Goal: Understand process/instructions: Learn about a topic

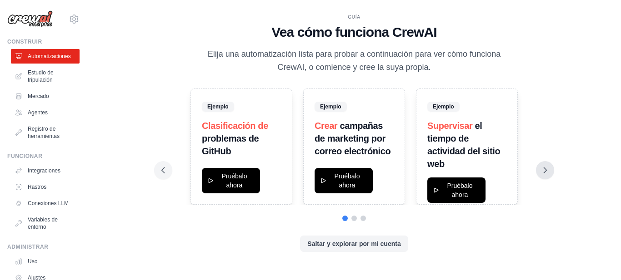
click at [542, 171] on icon at bounding box center [544, 170] width 9 height 9
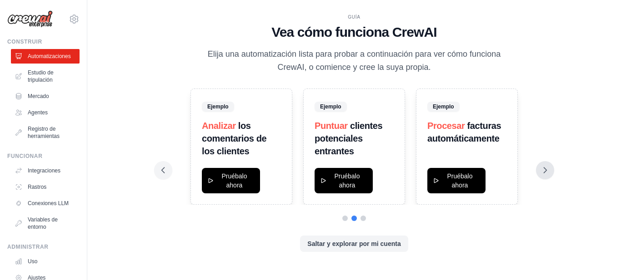
click at [542, 171] on icon at bounding box center [544, 170] width 9 height 9
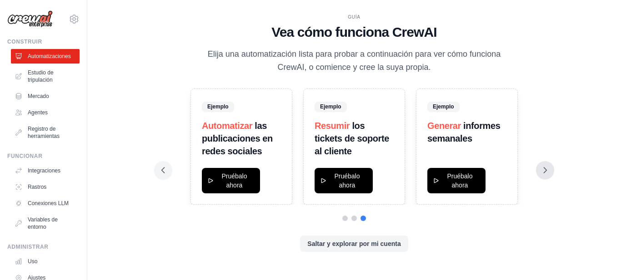
click at [543, 171] on icon at bounding box center [544, 170] width 9 height 9
click at [163, 170] on icon at bounding box center [163, 170] width 9 height 9
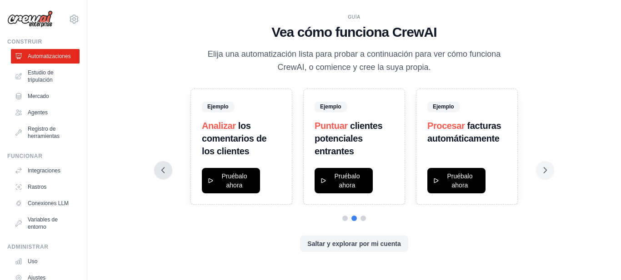
click at [163, 170] on icon at bounding box center [163, 170] width 9 height 9
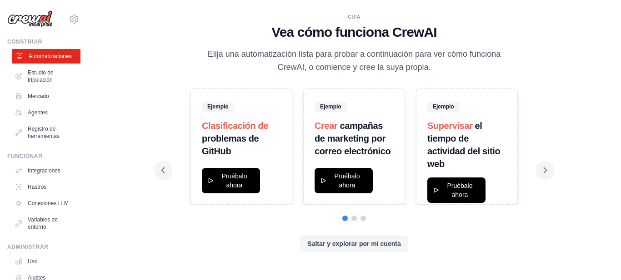
click at [31, 55] on font "Automatizaciones" at bounding box center [50, 56] width 43 height 6
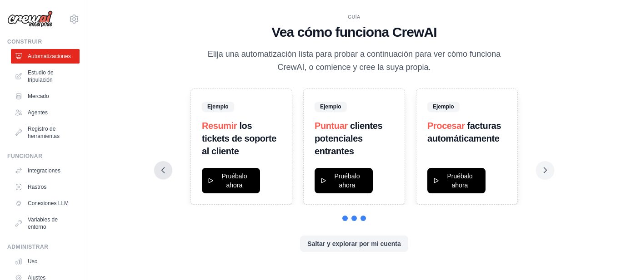
click at [163, 171] on icon at bounding box center [163, 170] width 9 height 9
click at [38, 79] on font "Estudio de tripulación" at bounding box center [42, 77] width 26 height 14
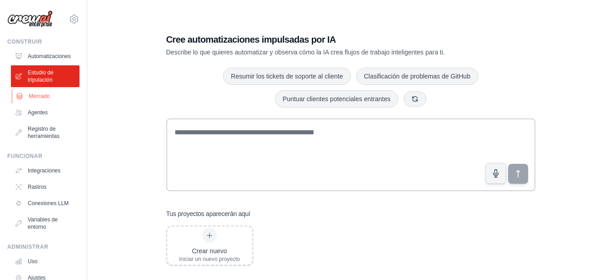
click at [30, 98] on font "Mercado" at bounding box center [39, 96] width 21 height 6
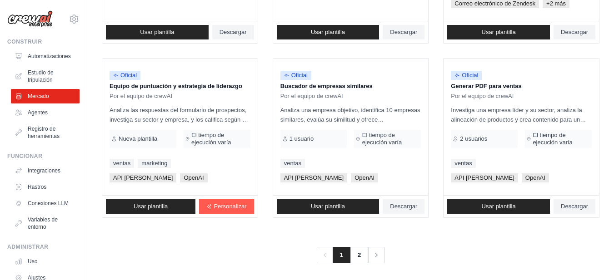
scroll to position [616, 0]
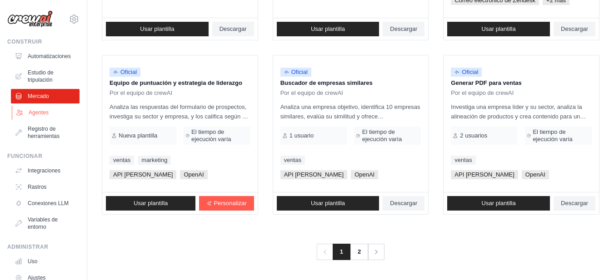
click at [44, 116] on font "Agentes" at bounding box center [39, 112] width 20 height 7
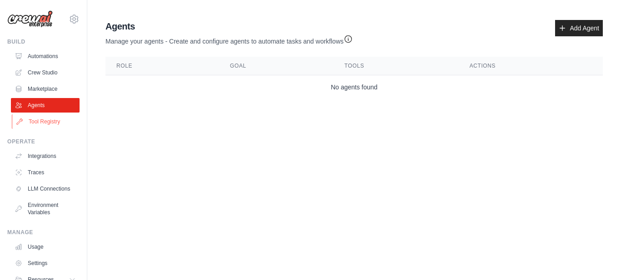
click at [40, 122] on link "Tool Registry" at bounding box center [46, 122] width 69 height 15
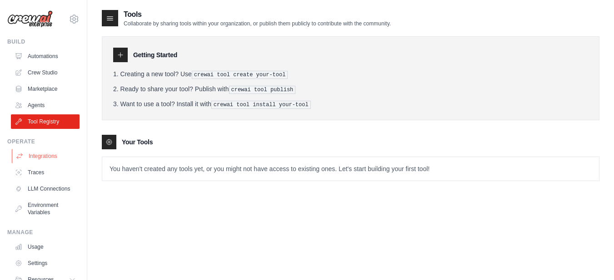
click at [56, 159] on link "Integrations" at bounding box center [46, 156] width 69 height 15
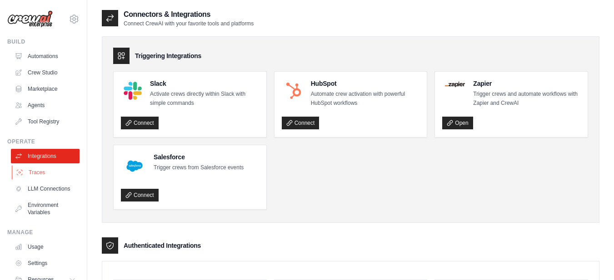
click at [40, 174] on link "Traces" at bounding box center [46, 172] width 69 height 15
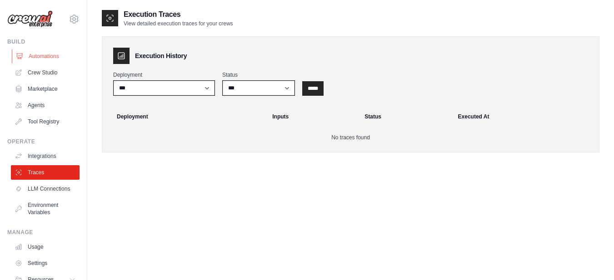
click at [37, 62] on link "Automations" at bounding box center [46, 56] width 69 height 15
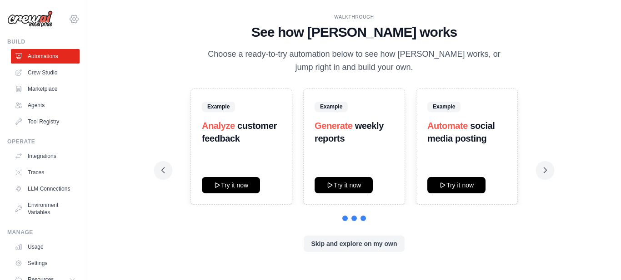
click at [69, 18] on icon at bounding box center [74, 19] width 11 height 11
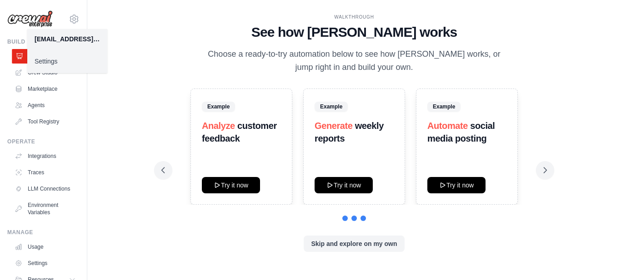
click at [16, 53] on icon at bounding box center [19, 56] width 7 height 7
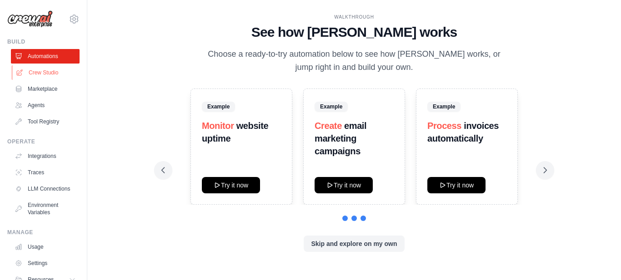
click at [35, 70] on link "Crew Studio" at bounding box center [46, 72] width 69 height 15
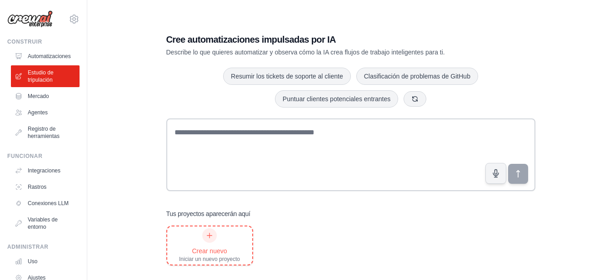
click at [210, 232] on icon at bounding box center [209, 235] width 7 height 7
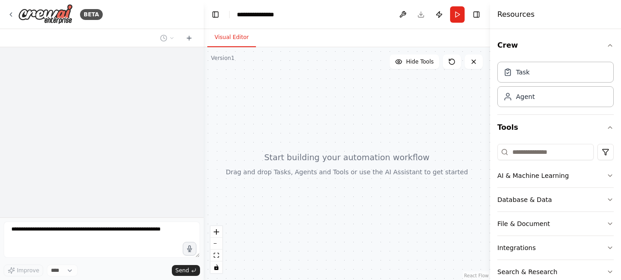
select select "****"
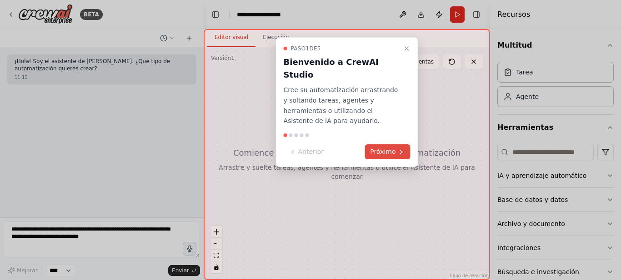
click at [386, 148] on font "Próximo" at bounding box center [382, 151] width 25 height 7
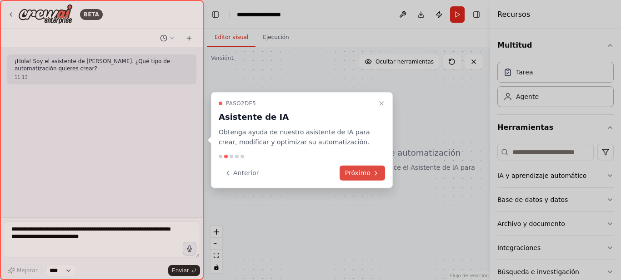
click at [361, 172] on font "Próximo" at bounding box center [357, 173] width 25 height 7
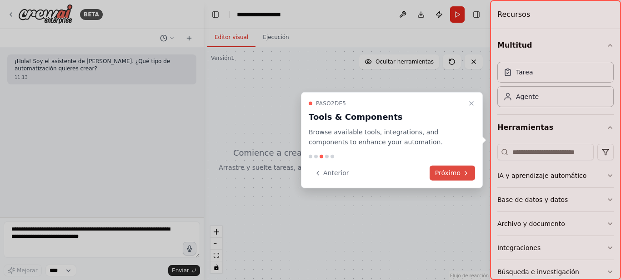
click at [446, 170] on font "Próximo" at bounding box center [447, 173] width 25 height 7
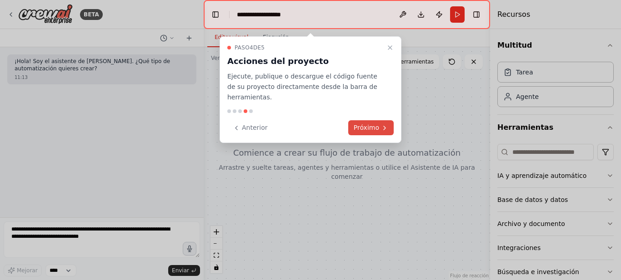
click at [371, 124] on font "Próximo" at bounding box center [366, 127] width 25 height 7
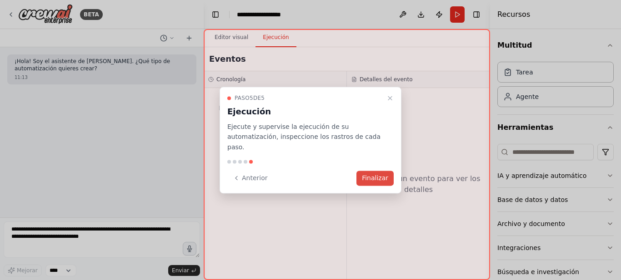
click at [379, 179] on button "Finalizar" at bounding box center [374, 178] width 37 height 15
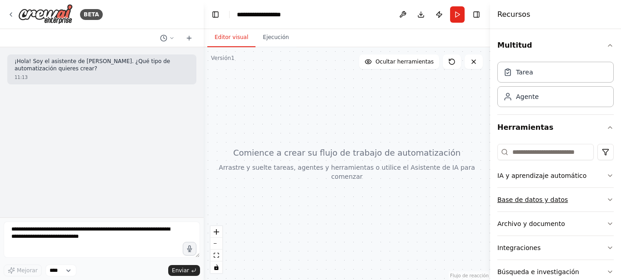
click at [547, 205] on button "Base de datos y datos" at bounding box center [555, 200] width 116 height 24
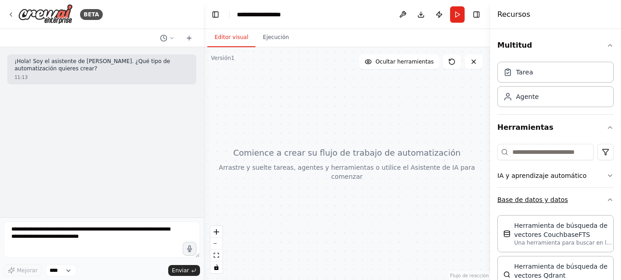
click at [554, 199] on font "Base de datos y datos" at bounding box center [532, 199] width 70 height 7
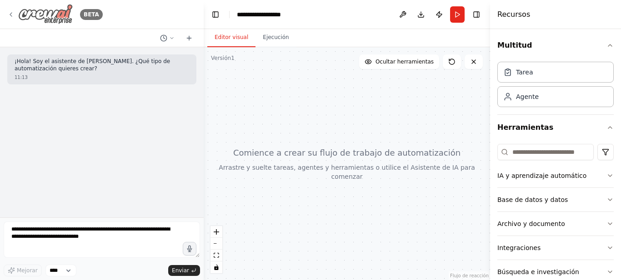
click at [33, 13] on img at bounding box center [45, 14] width 55 height 20
